Goal: Task Accomplishment & Management: Use online tool/utility

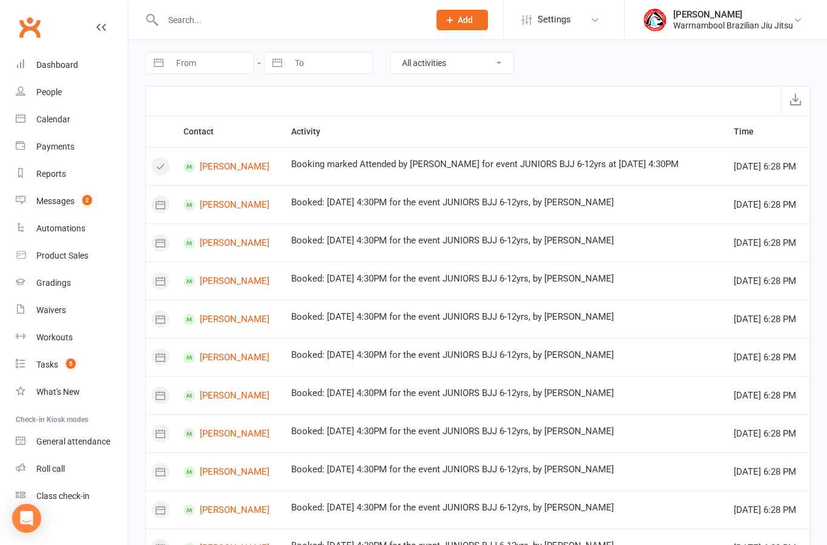
click at [52, 62] on div "Dashboard" at bounding box center [57, 65] width 42 height 10
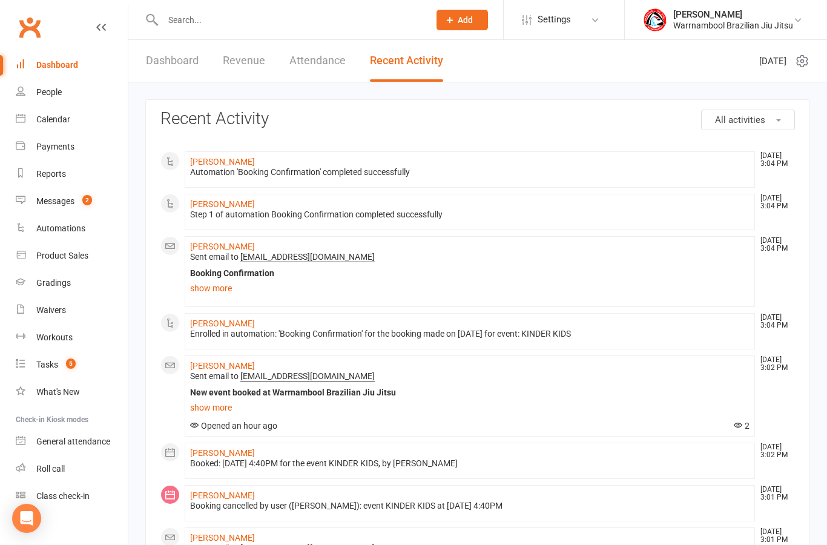
click at [181, 74] on link "Dashboard" at bounding box center [172, 61] width 53 height 42
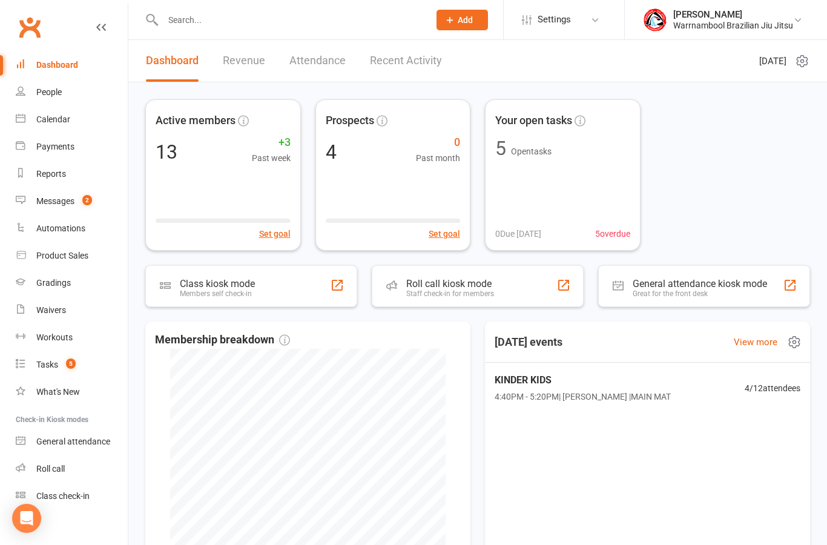
click at [548, 390] on span "4:40PM - 5:20PM | Susan Brown | MAIN MAT" at bounding box center [583, 396] width 176 height 13
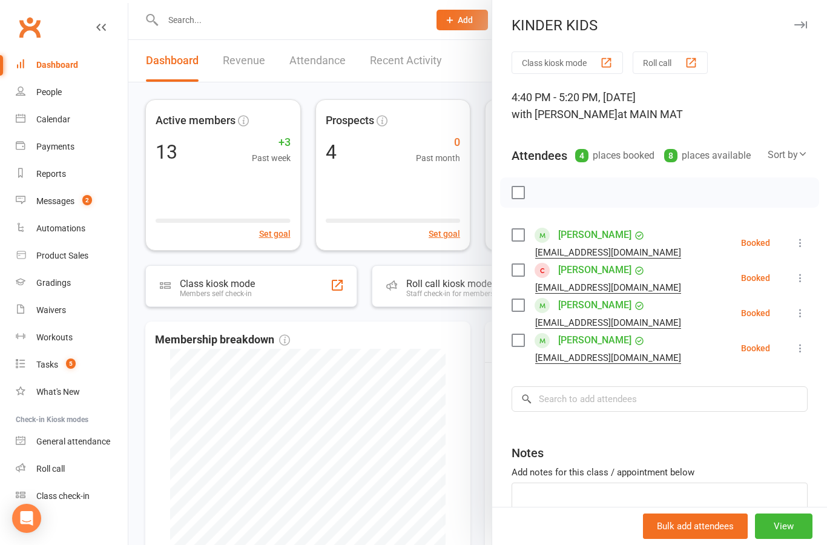
click at [518, 342] on label at bounding box center [517, 340] width 12 height 12
click at [513, 301] on label at bounding box center [517, 305] width 12 height 12
click at [545, 196] on icon "button" at bounding box center [544, 192] width 13 height 13
click at [806, 28] on button "button" at bounding box center [800, 25] width 15 height 15
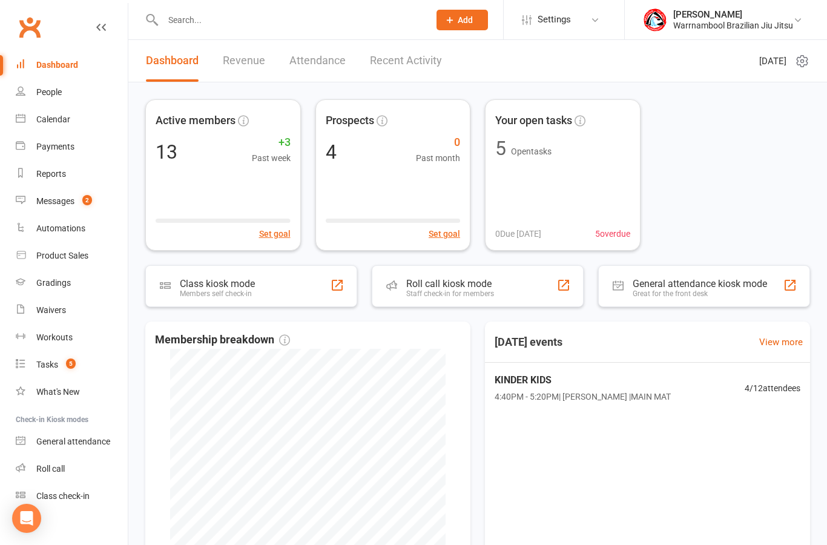
click at [279, 290] on div "Class kiosk mode Members self check-in" at bounding box center [251, 286] width 212 height 42
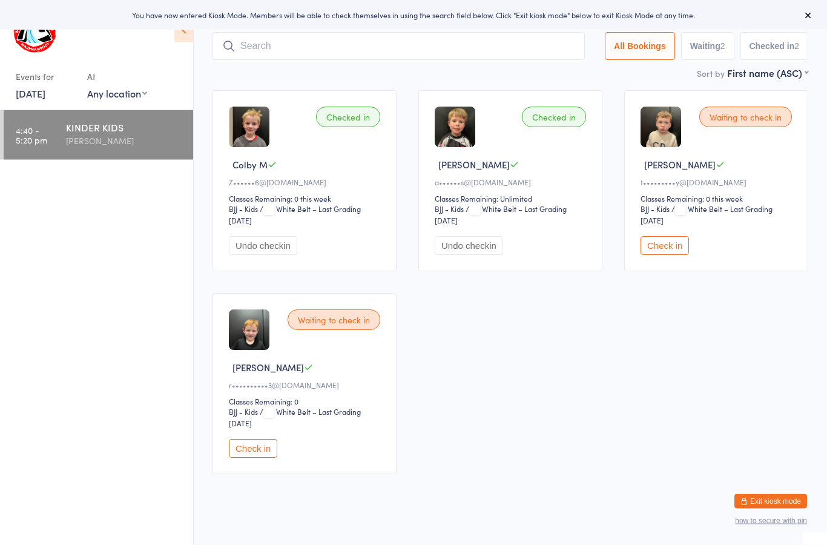
scroll to position [54, 0]
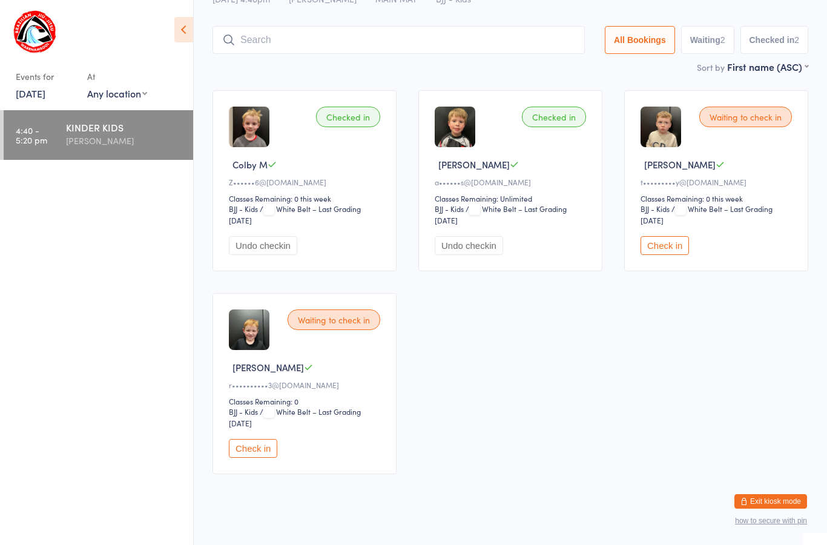
click at [757, 507] on button "Exit kiosk mode" at bounding box center [770, 501] width 73 height 15
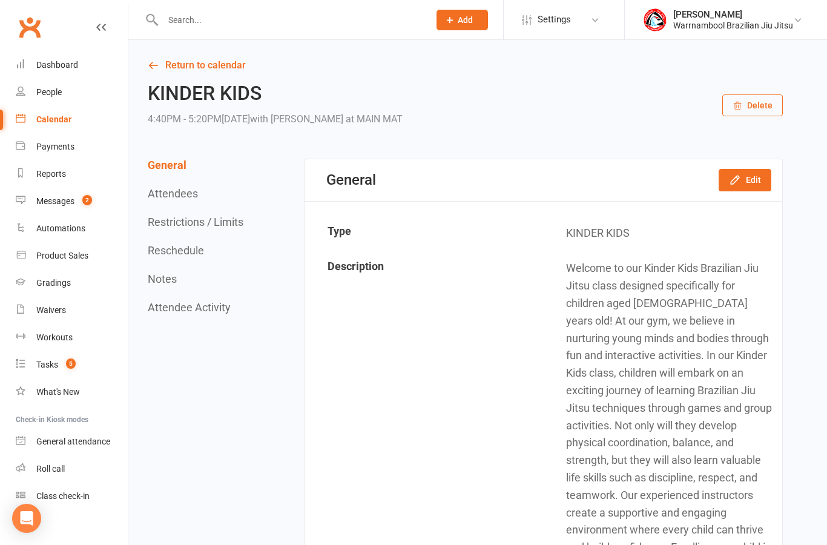
click at [208, 68] on link "Return to calendar" at bounding box center [465, 65] width 635 height 17
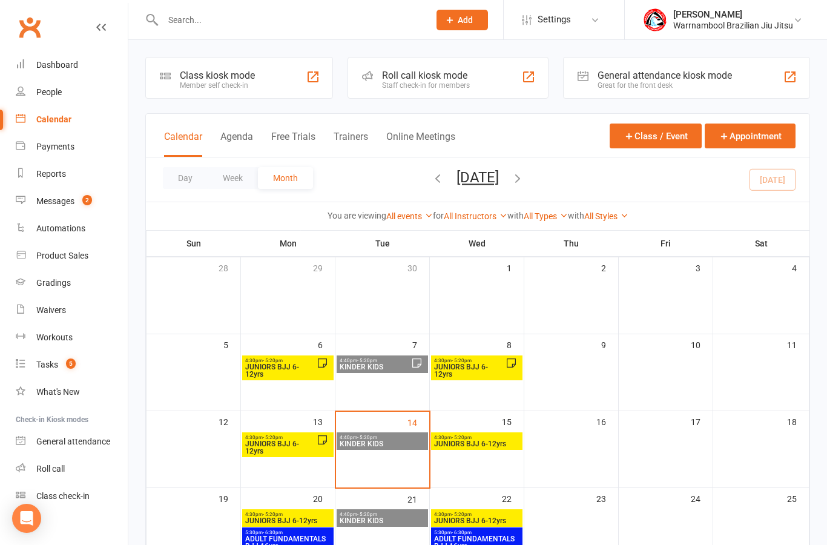
click at [391, 443] on span "KINDER KIDS" at bounding box center [382, 443] width 87 height 7
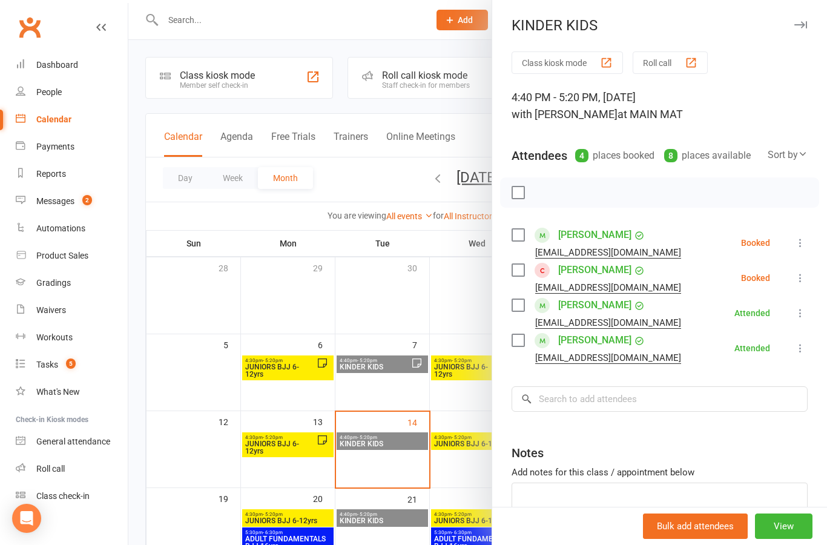
click at [601, 270] on link "Xander Lock" at bounding box center [594, 269] width 73 height 19
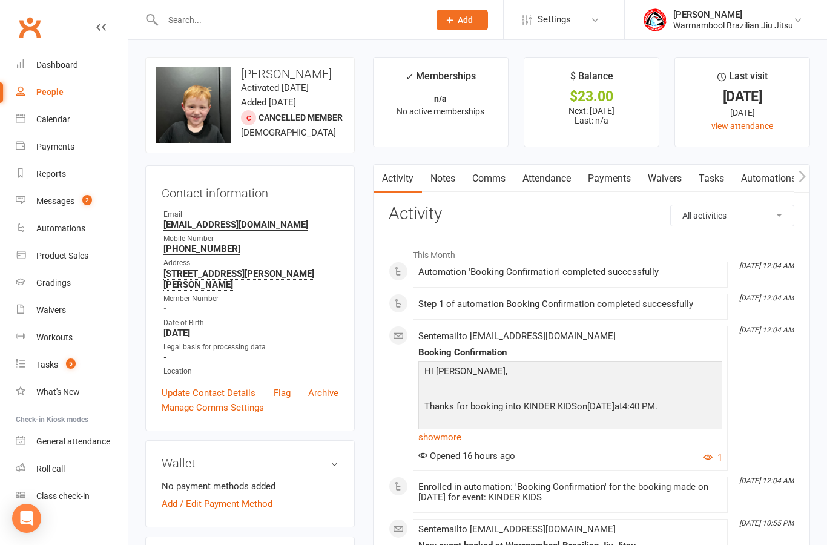
click at [542, 185] on link "Attendance" at bounding box center [546, 179] width 65 height 28
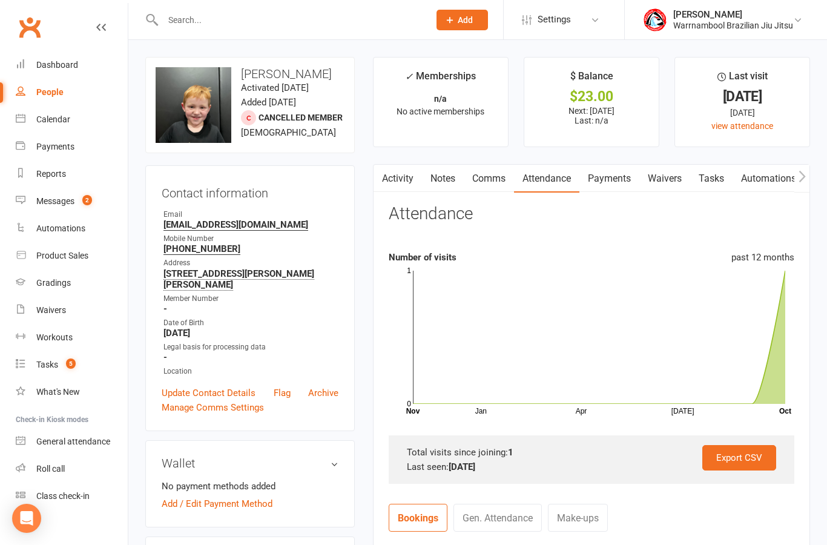
click at [617, 180] on link "Payments" at bounding box center [609, 179] width 60 height 28
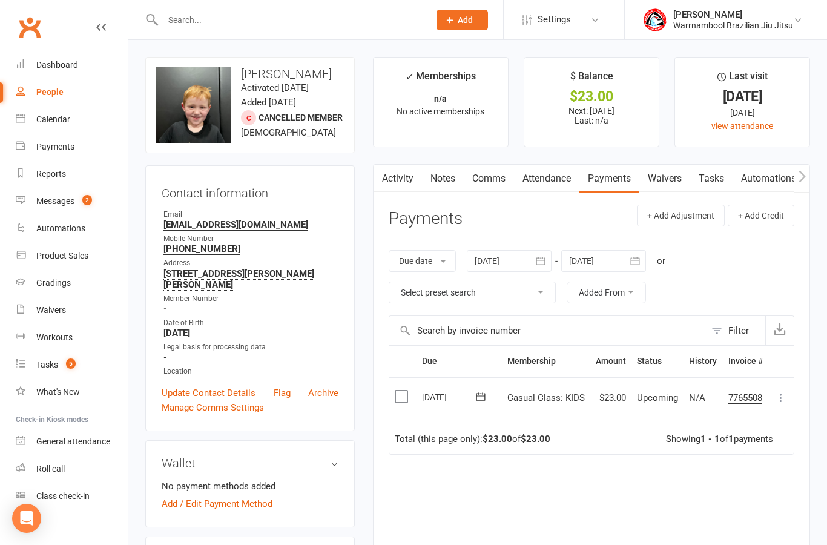
click at [62, 73] on link "Dashboard" at bounding box center [72, 64] width 112 height 27
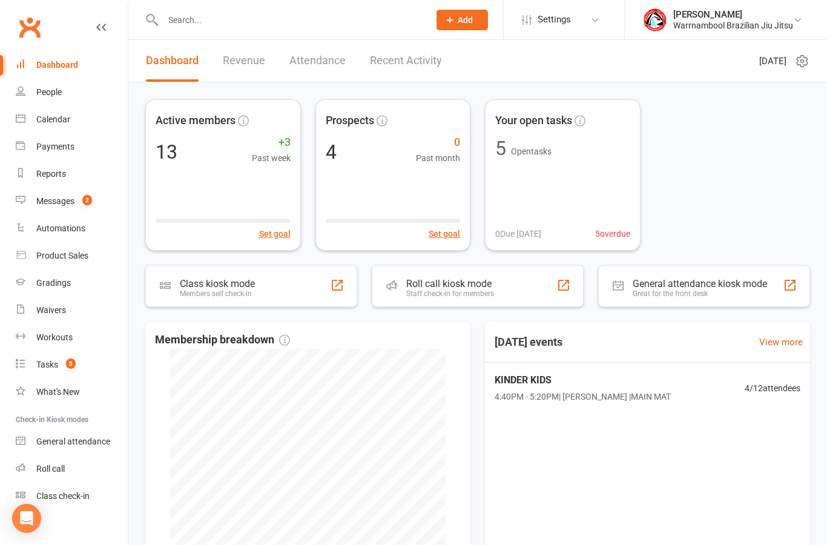
click at [288, 288] on div "Class kiosk mode Members self check-in" at bounding box center [251, 286] width 212 height 42
